Goal: Check status: Check status

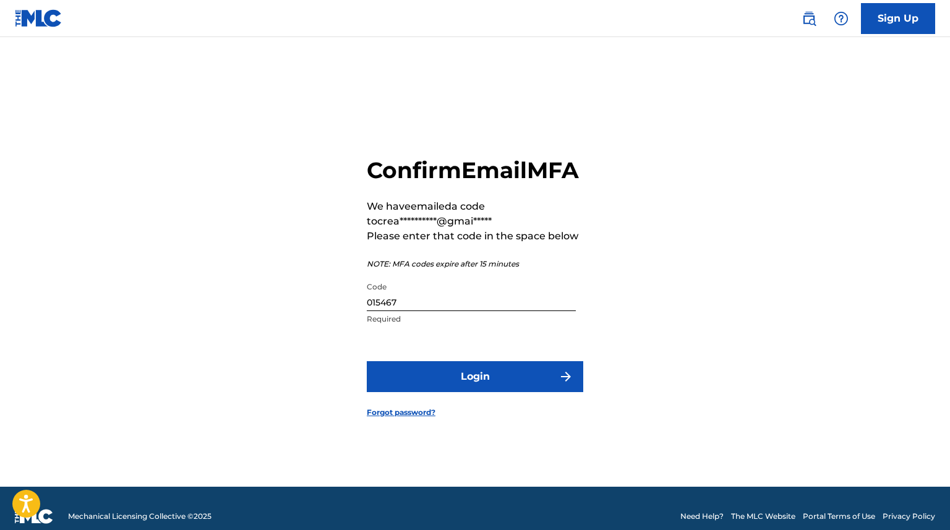
click at [528, 392] on button "Login" at bounding box center [475, 376] width 216 height 31
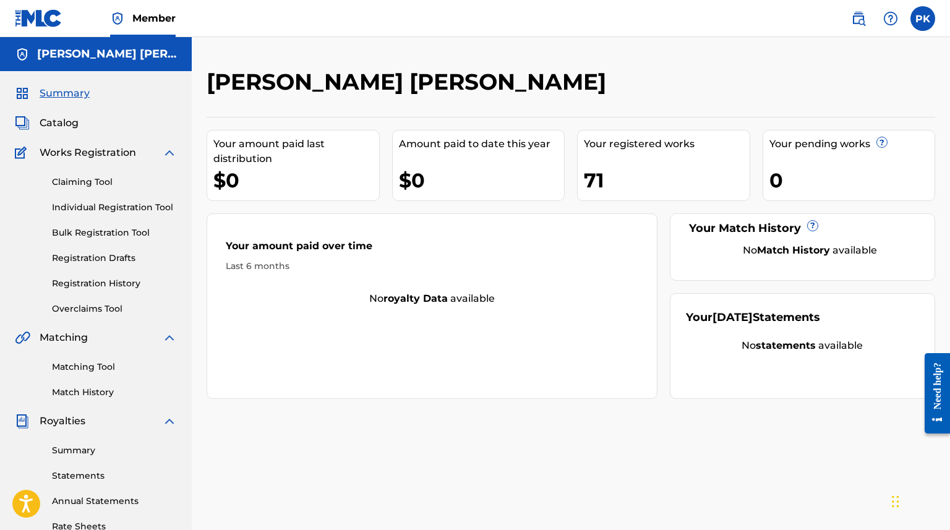
click at [75, 451] on link "Summary" at bounding box center [114, 450] width 125 height 13
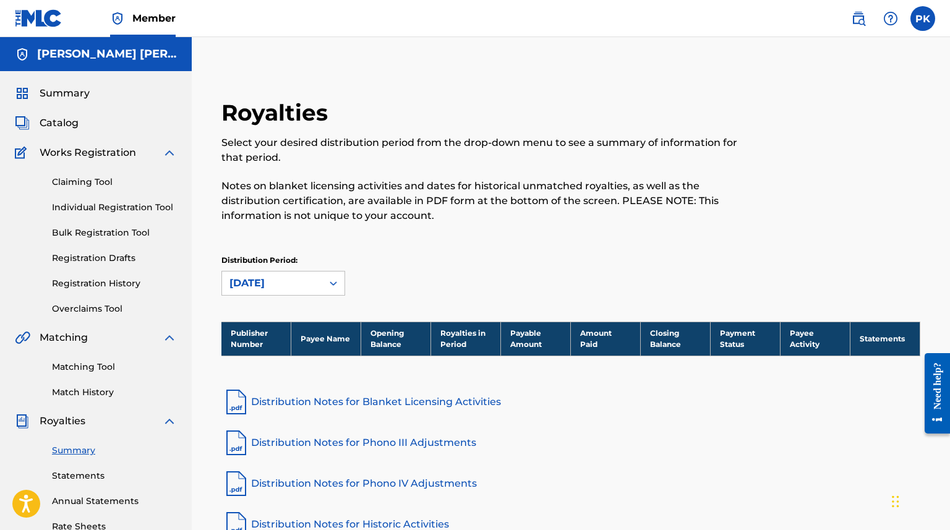
click at [75, 474] on link "Statements" at bounding box center [114, 475] width 125 height 13
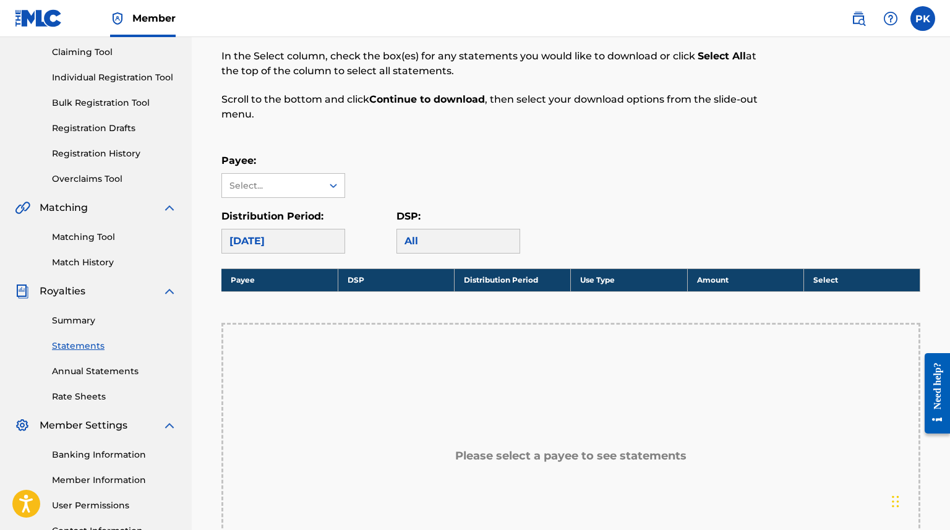
scroll to position [152, 0]
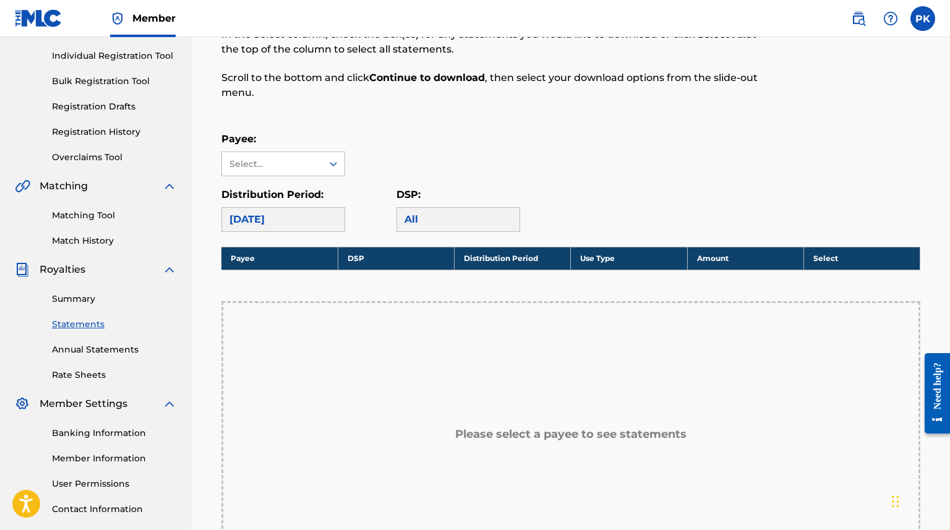
click at [94, 349] on link "Annual Statements" at bounding box center [114, 349] width 125 height 13
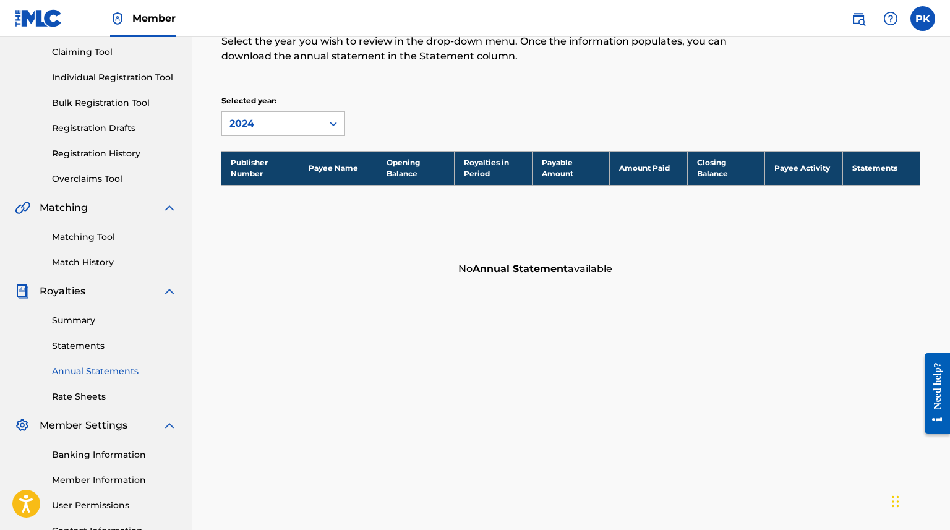
scroll to position [158, 0]
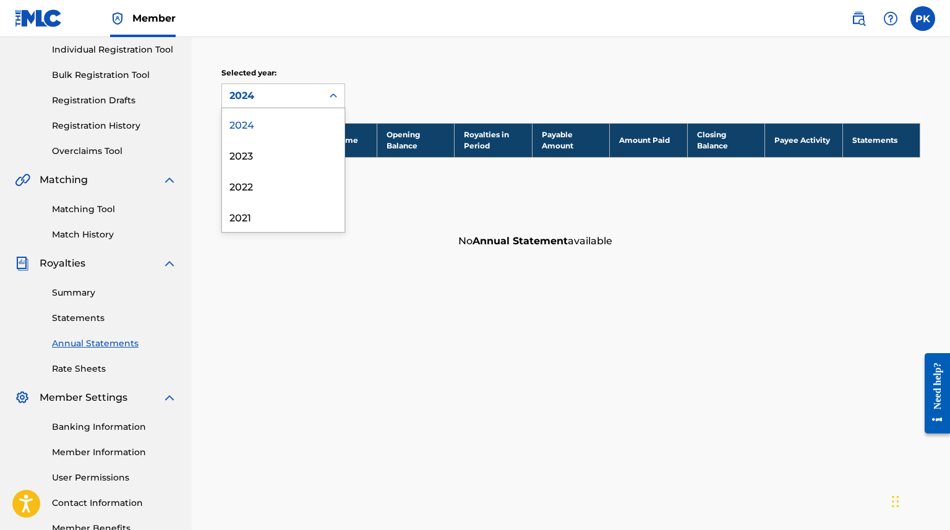
click at [337, 105] on div at bounding box center [333, 96] width 22 height 22
click at [317, 147] on div "2023" at bounding box center [283, 154] width 122 height 31
